Goal: Task Accomplishment & Management: Use online tool/utility

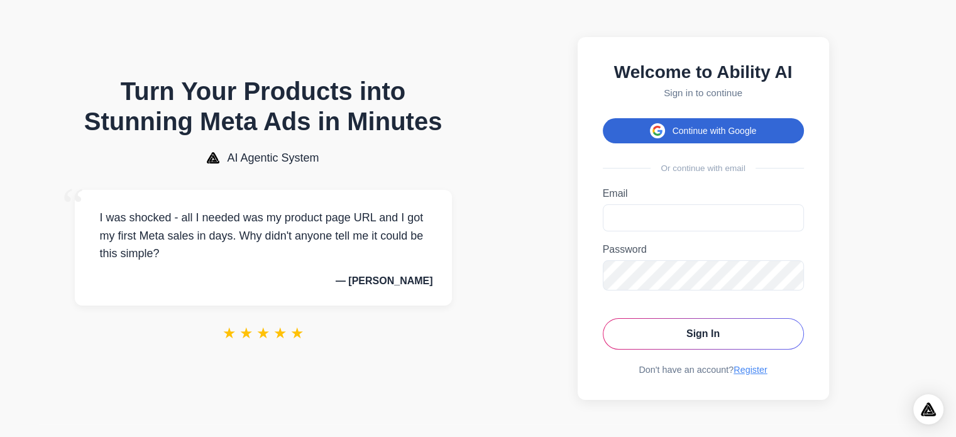
click at [755, 131] on button "Continue with Google" at bounding box center [703, 130] width 201 height 25
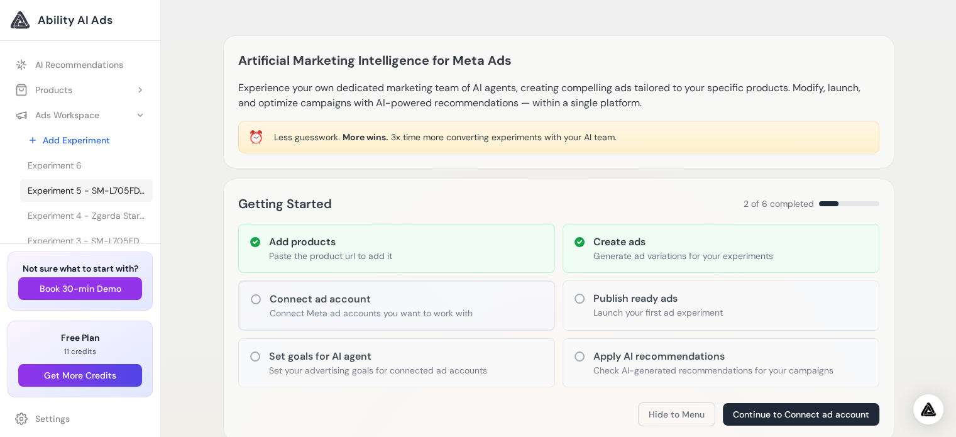
click at [81, 190] on span "Experiment 5 - SM-L705FDAAEUE Samsung Galaxy Watch Ultra 3.81 cm (1.5") AMOLED …" at bounding box center [87, 190] width 118 height 13
